Goal: Task Accomplishment & Management: Manage account settings

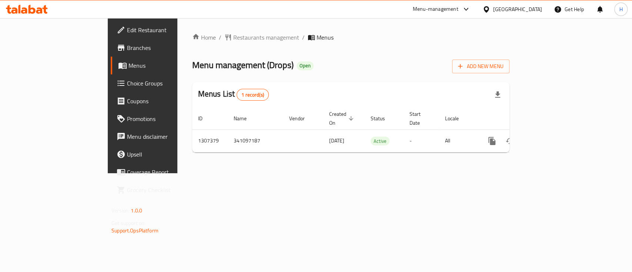
click at [127, 27] on span "Edit Restaurant" at bounding box center [167, 30] width 80 height 9
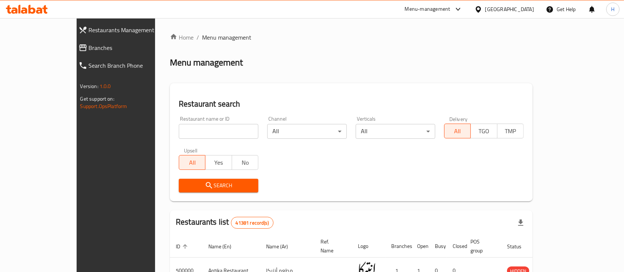
click at [29, 11] on icon at bounding box center [32, 9] width 7 height 9
